Goal: Task Accomplishment & Management: Complete application form

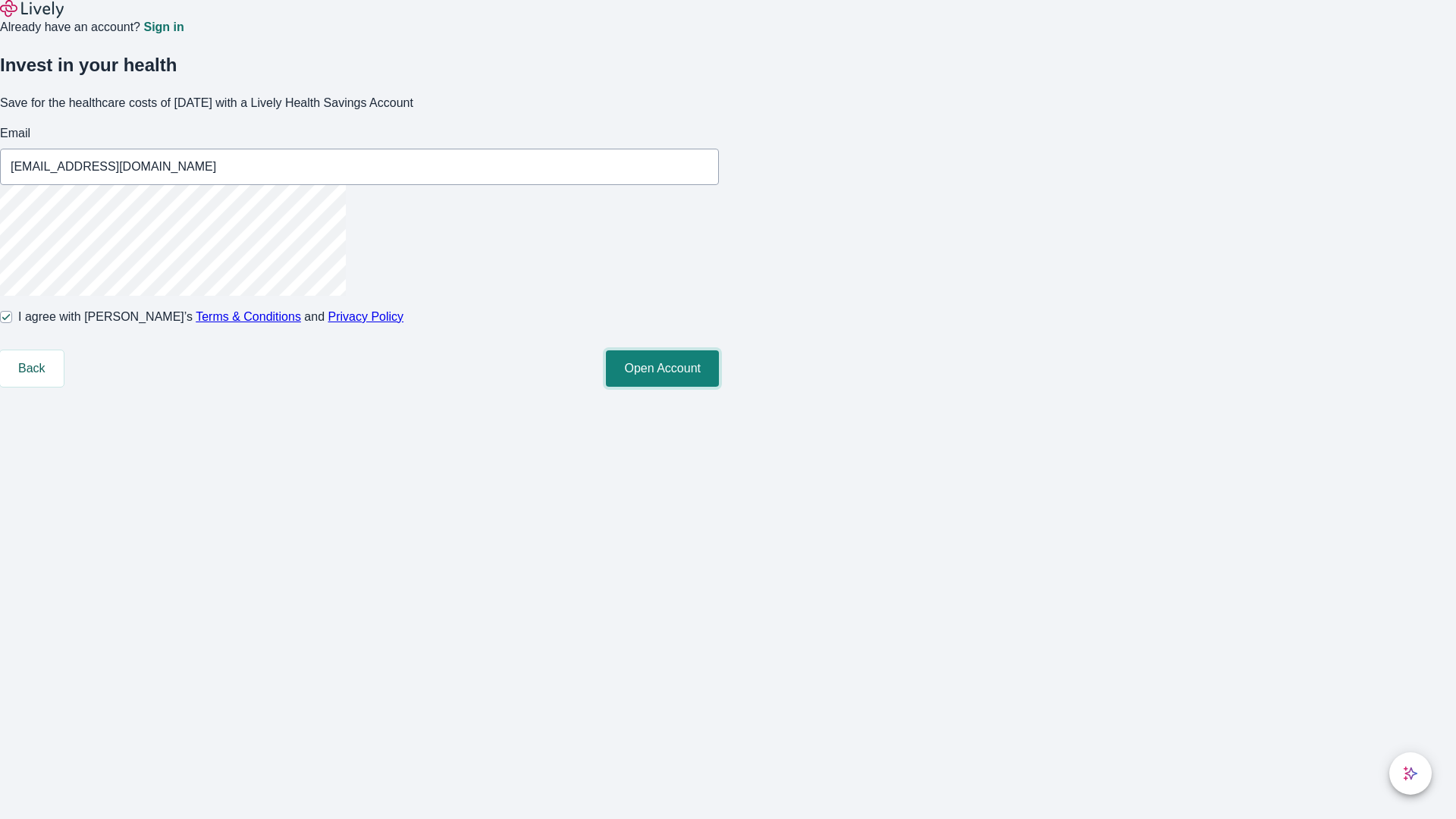
click at [719, 386] on button "Open Account" at bounding box center [662, 369] width 113 height 36
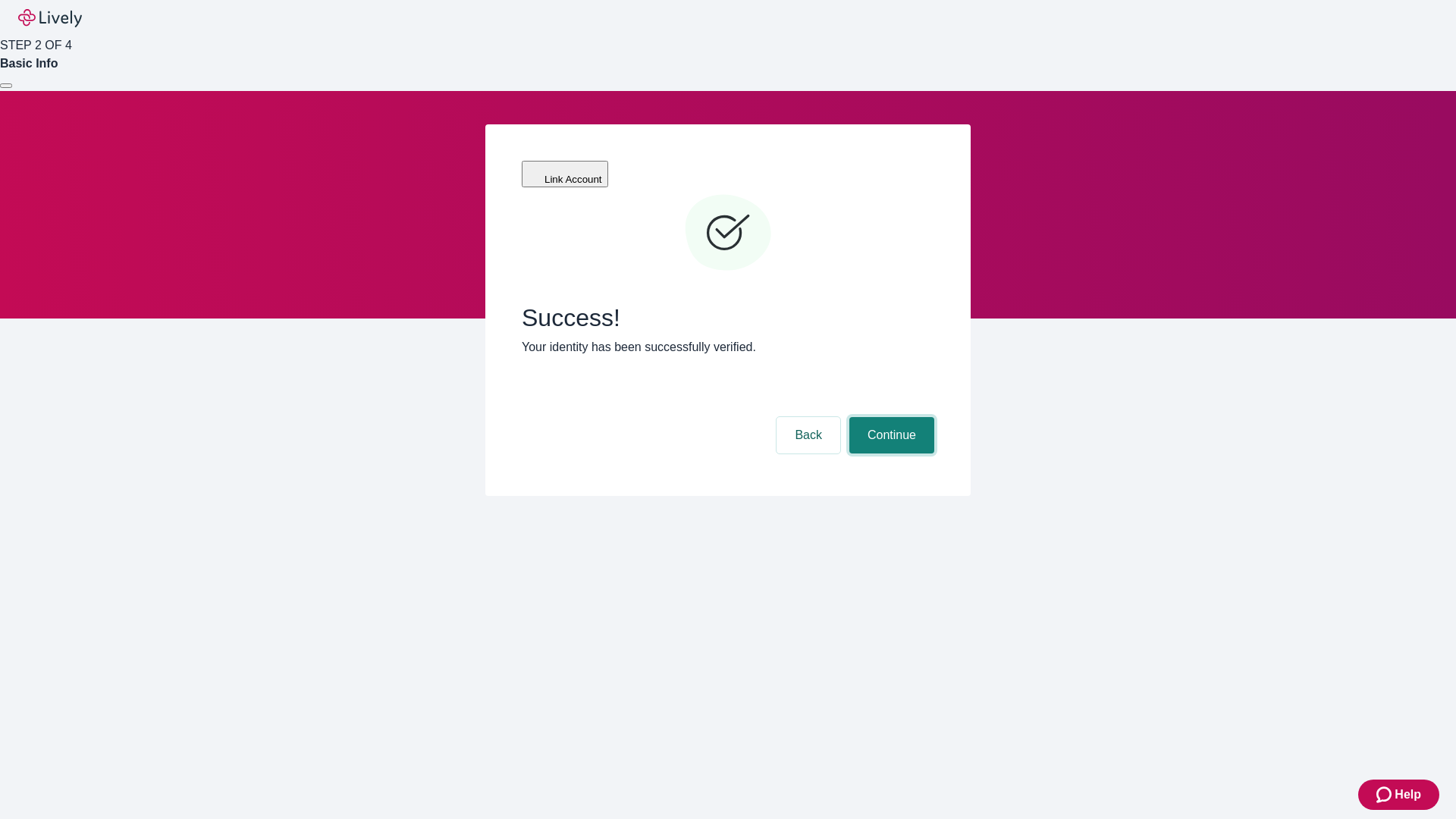
click at [889, 417] on button "Continue" at bounding box center [892, 435] width 85 height 36
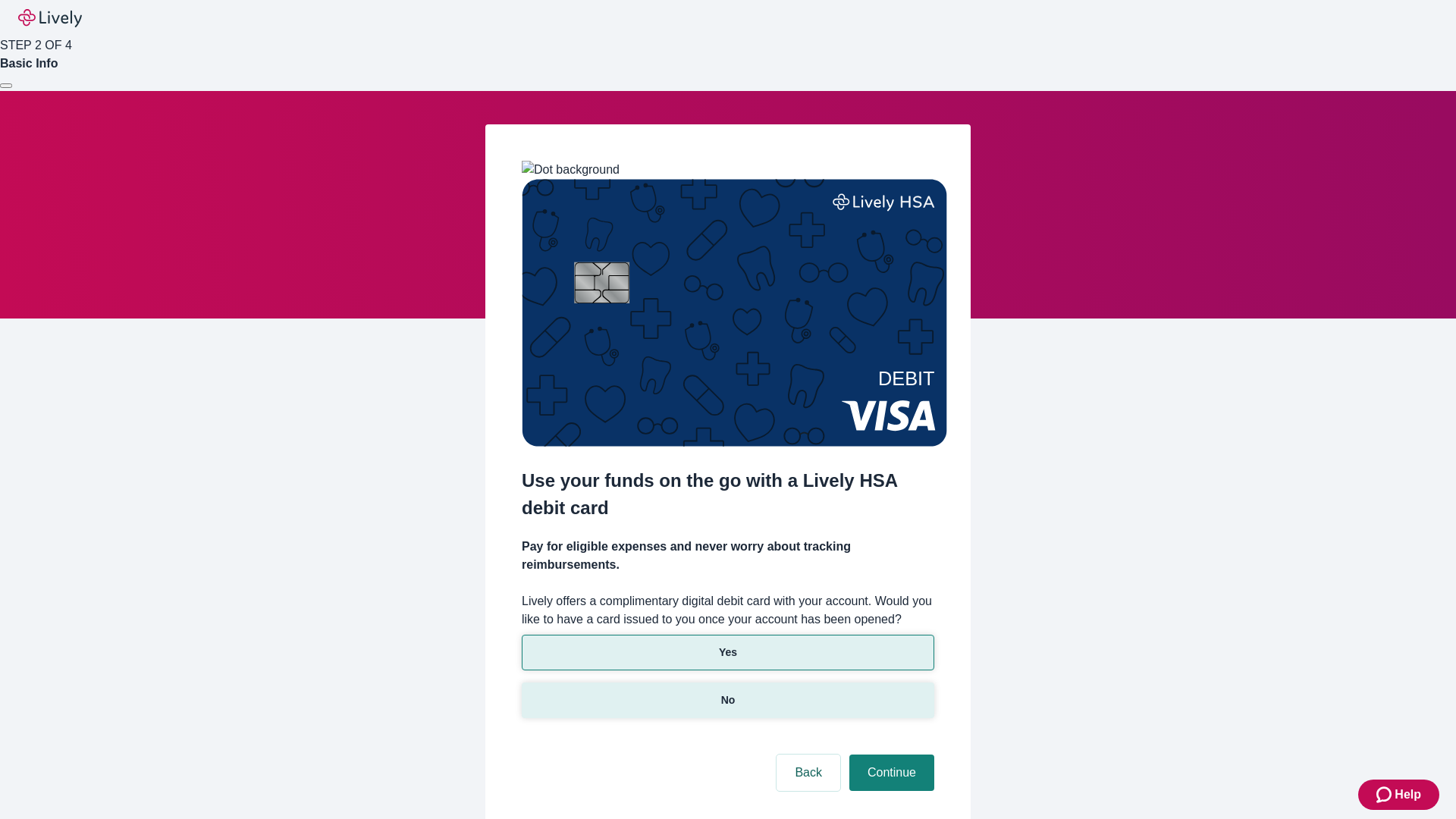
click at [728, 692] on p "No" at bounding box center [728, 700] width 15 height 16
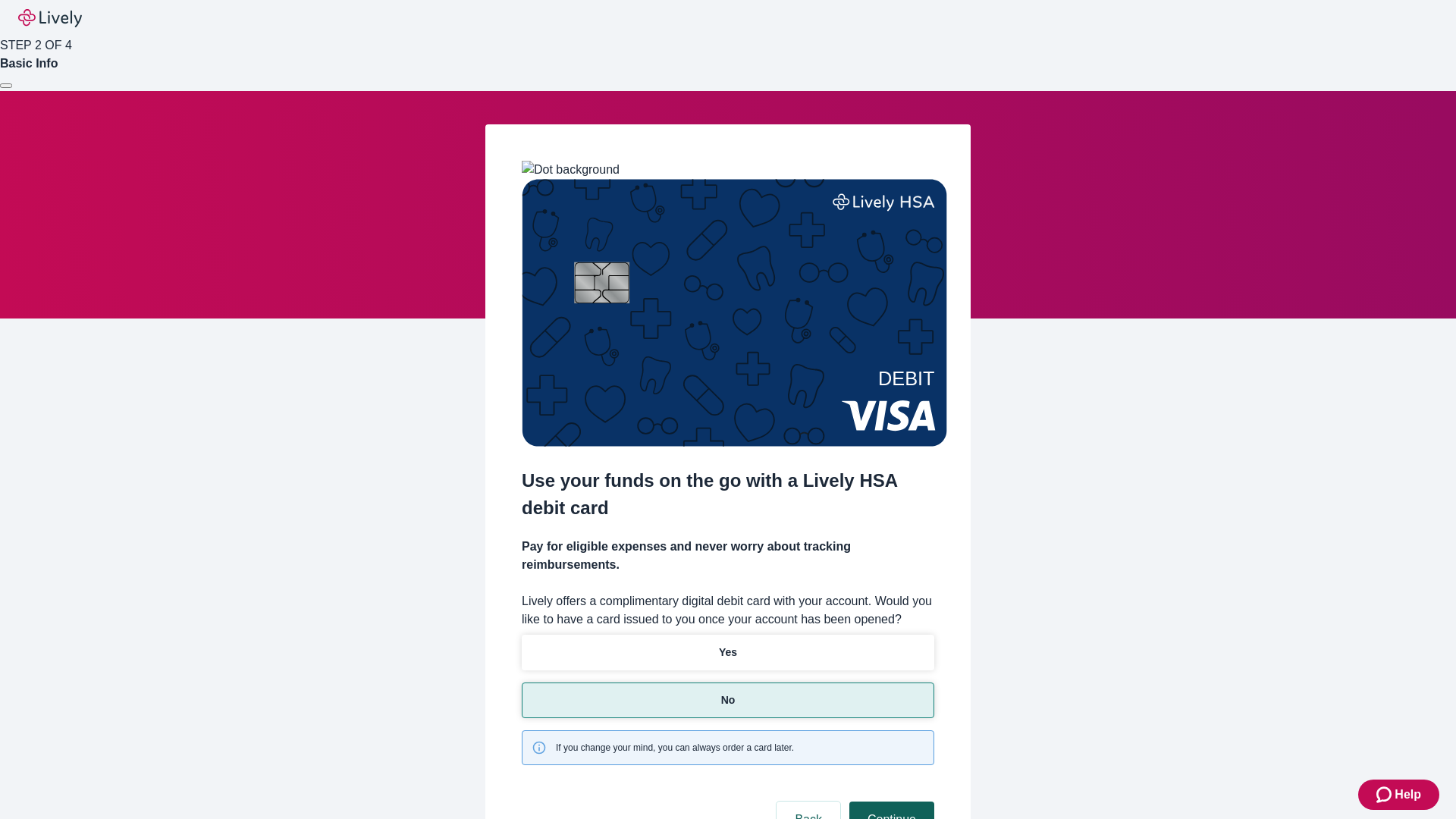
click at [889, 802] on button "Continue" at bounding box center [892, 820] width 85 height 36
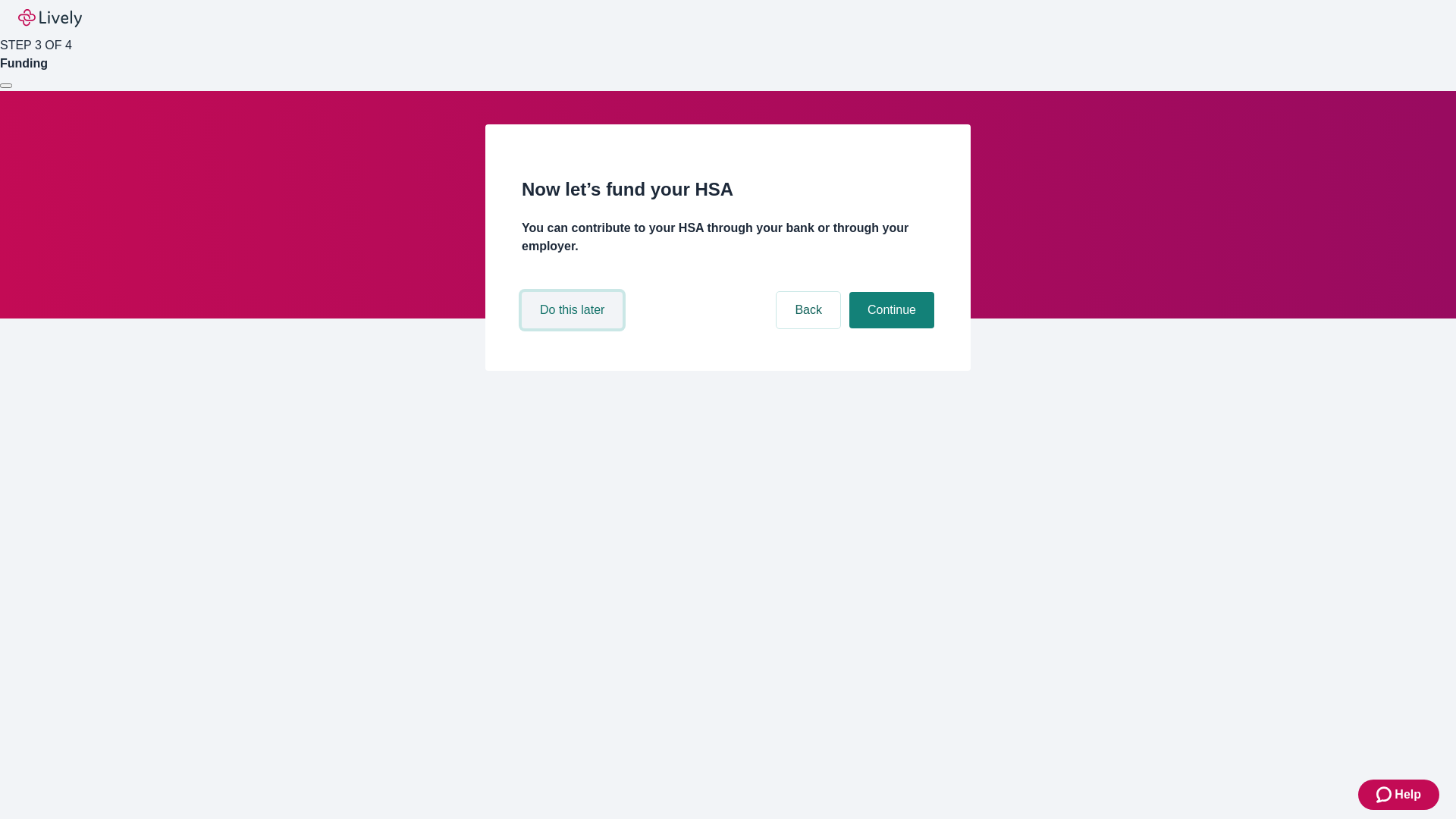
click at [574, 328] on button "Do this later" at bounding box center [572, 310] width 101 height 36
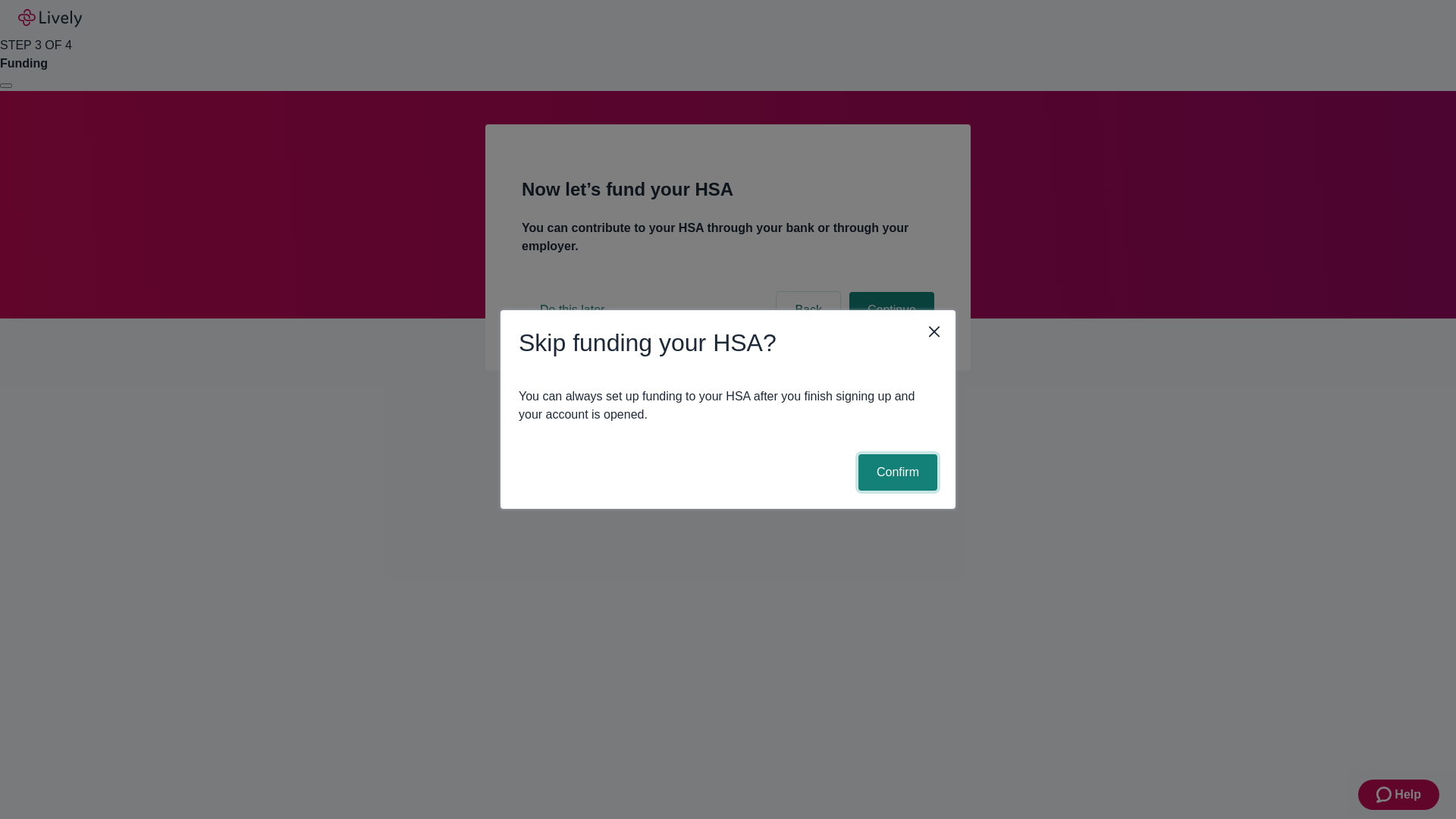
click at [895, 472] on button "Confirm" at bounding box center [898, 472] width 79 height 36
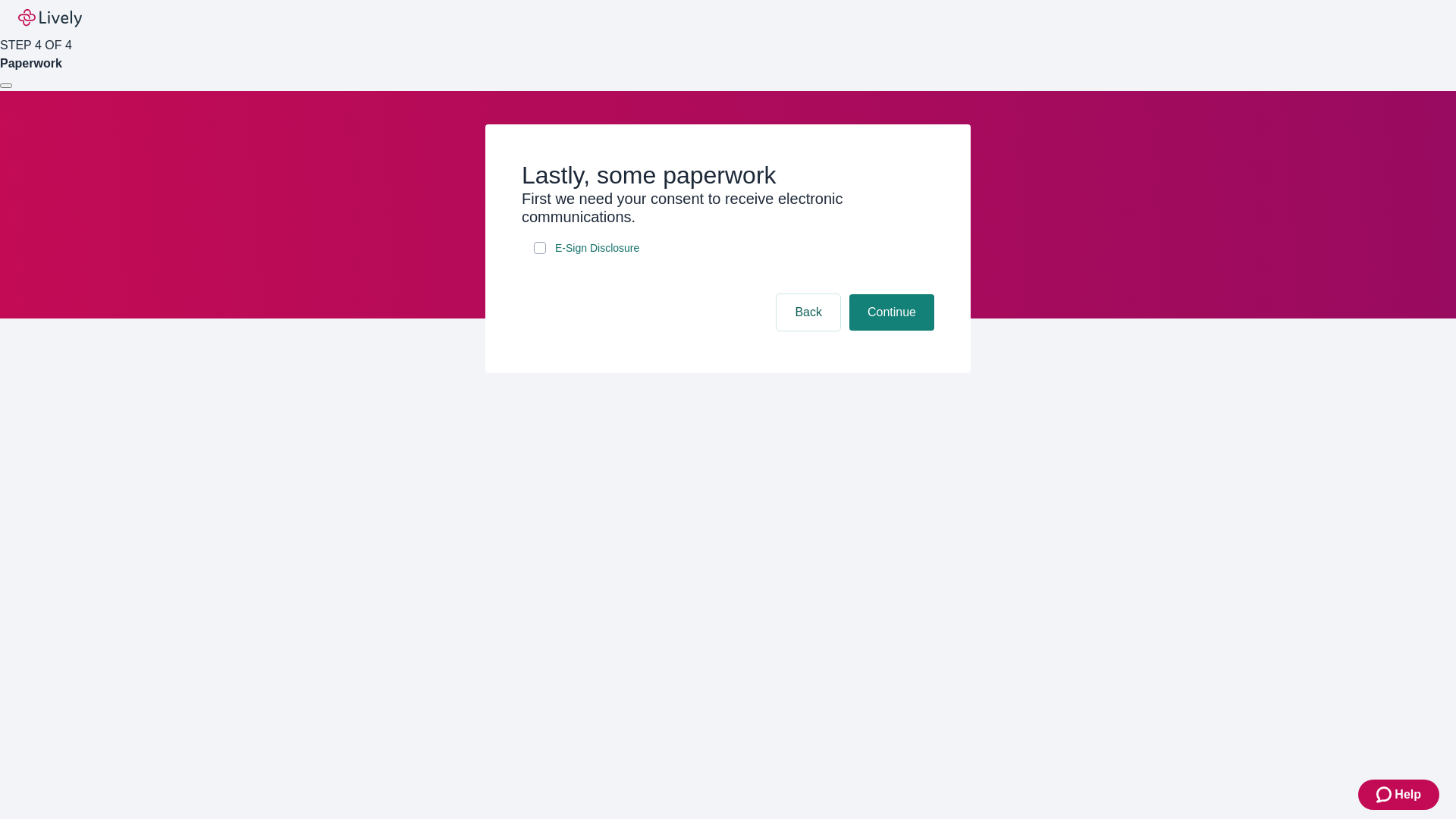
click at [540, 254] on input "E-Sign Disclosure" at bounding box center [540, 248] width 12 height 12
checkbox input "true"
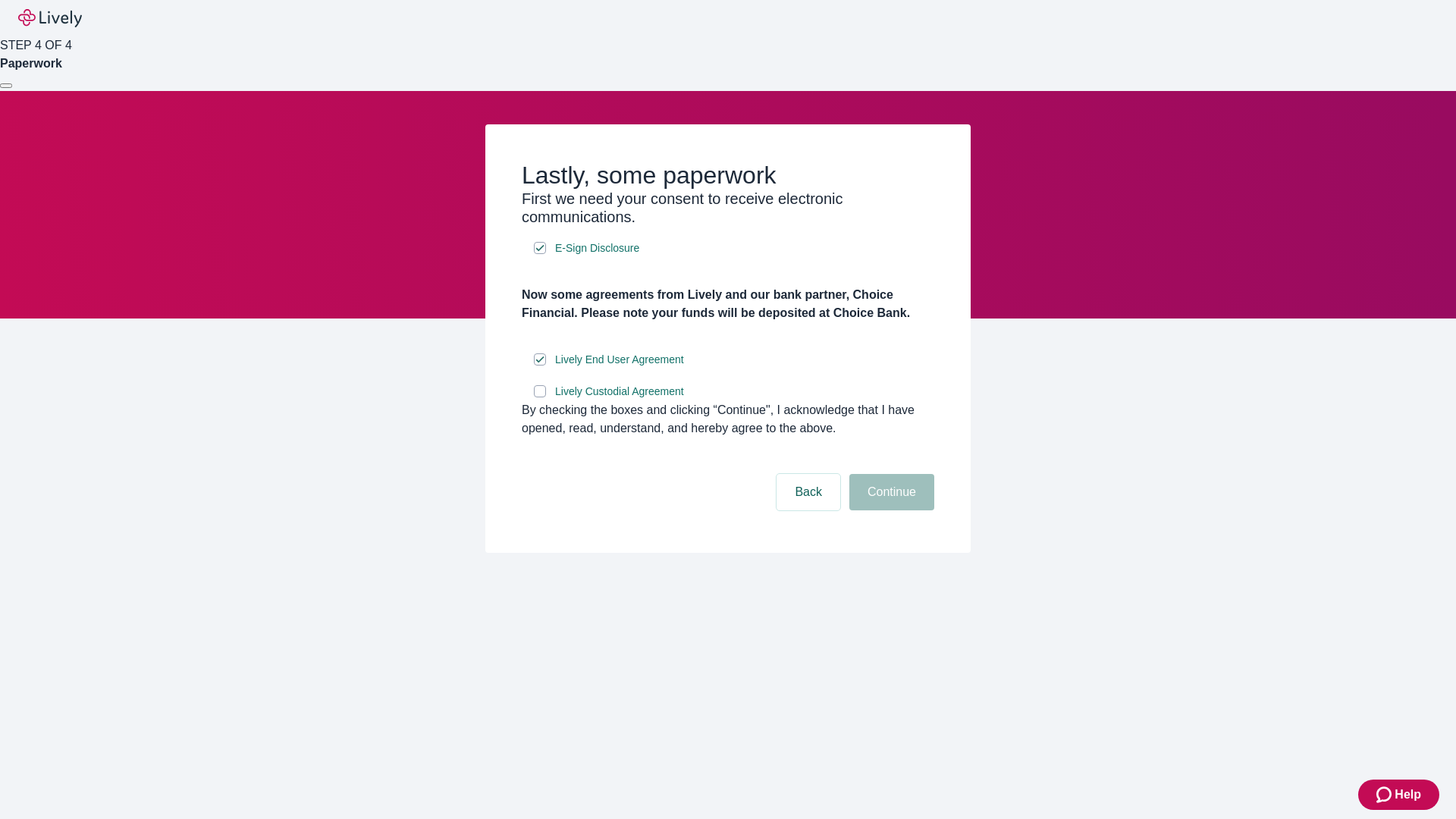
click at [540, 398] on input "Lively Custodial Agreement" at bounding box center [540, 392] width 12 height 12
checkbox input "true"
click at [889, 511] on button "Continue" at bounding box center [892, 492] width 85 height 36
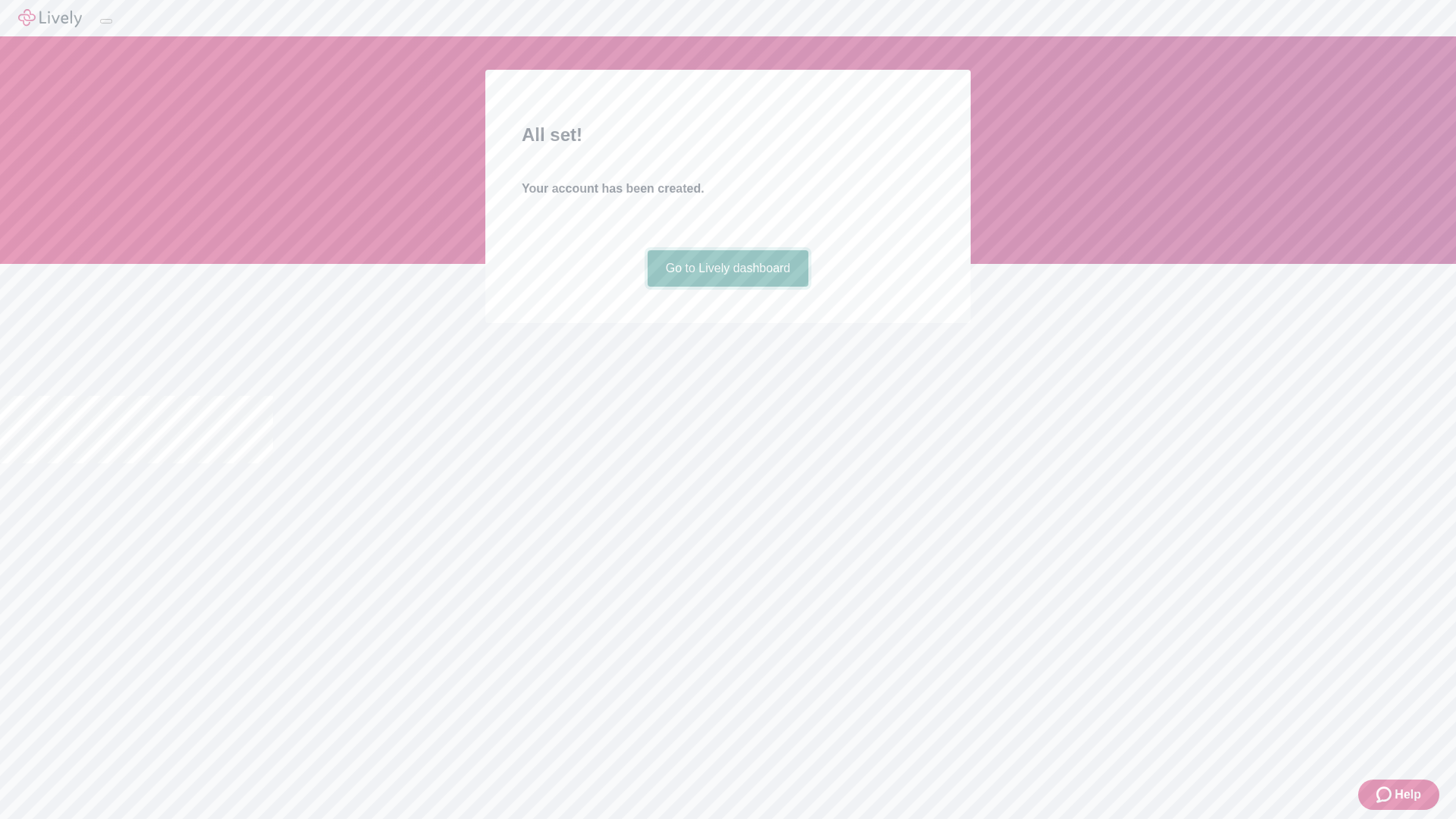
click at [728, 287] on link "Go to Lively dashboard" at bounding box center [728, 268] width 161 height 36
